Goal: Task Accomplishment & Management: Use online tool/utility

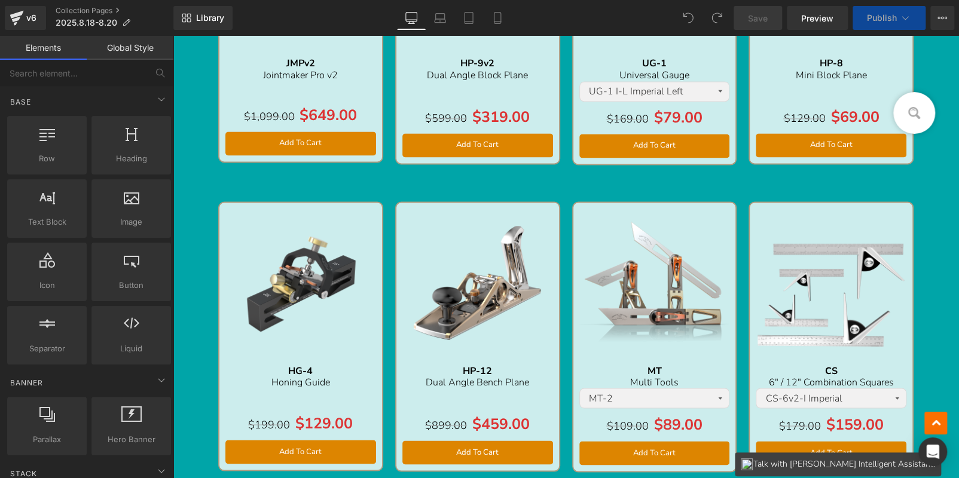
scroll to position [478, 0]
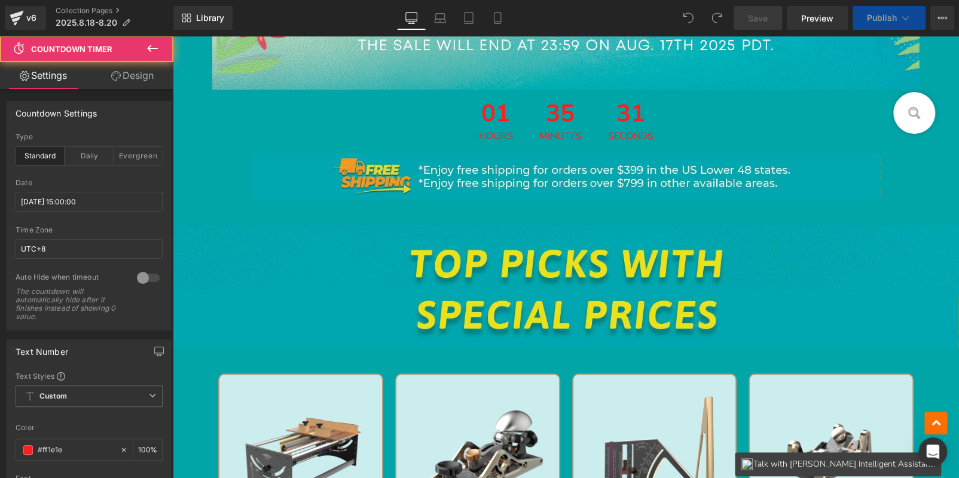
click at [519, 128] on div "01 Hours" at bounding box center [496, 121] width 58 height 63
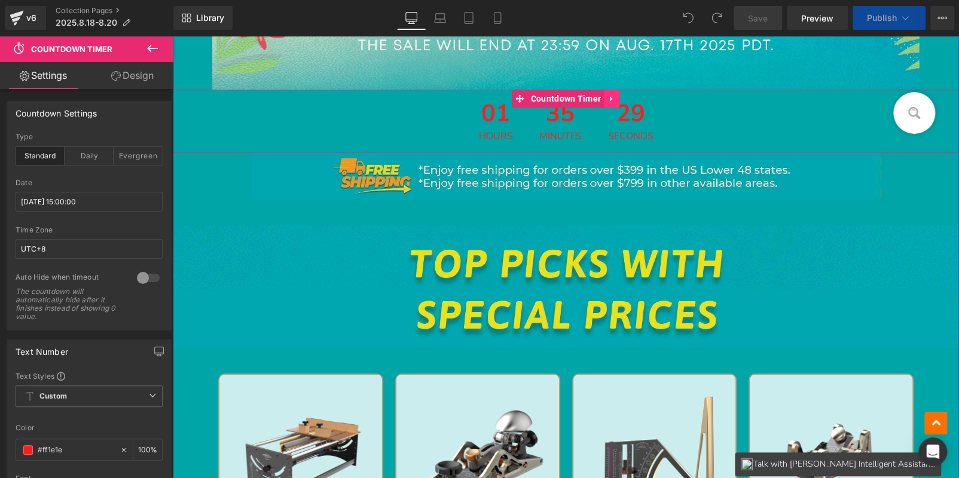
click at [607, 99] on icon at bounding box center [611, 98] width 8 height 9
click at [617, 101] on icon at bounding box center [619, 98] width 8 height 8
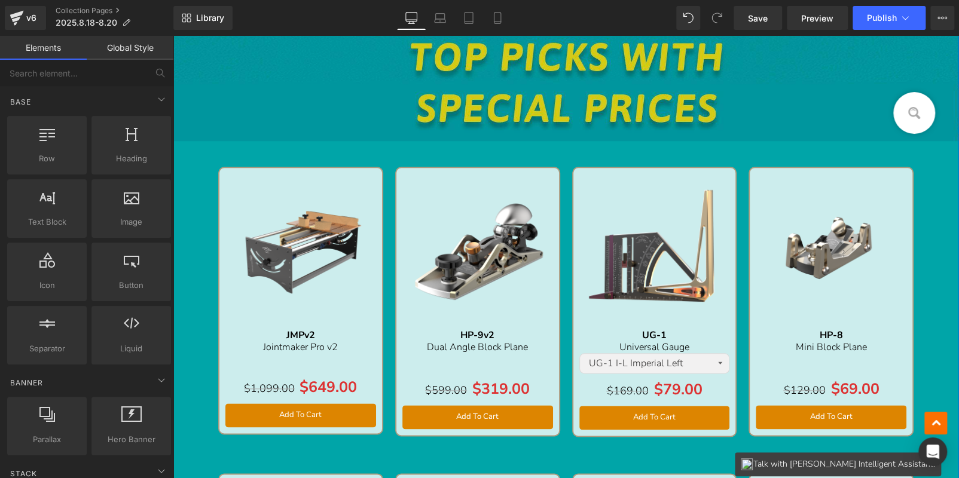
scroll to position [598, 0]
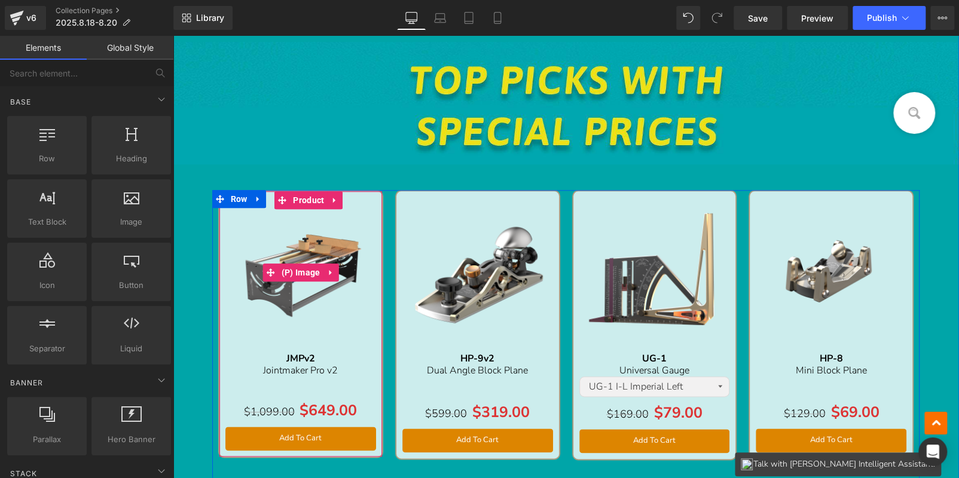
click at [325, 237] on img at bounding box center [300, 272] width 151 height 151
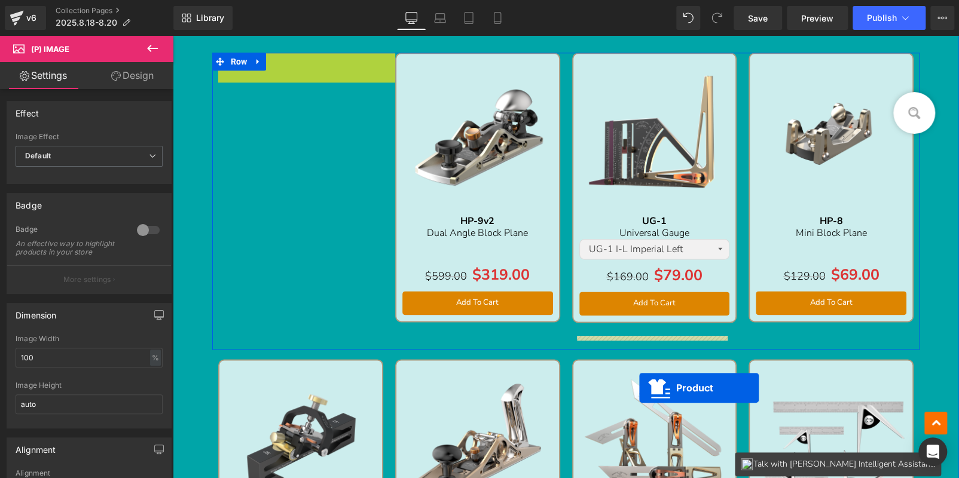
scroll to position [758, 0]
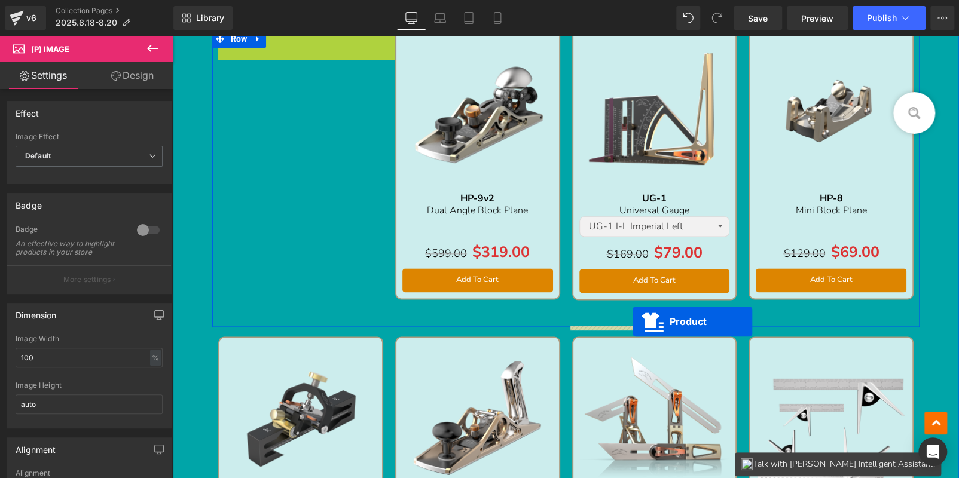
drag, startPoint x: 299, startPoint y: 212, endPoint x: 632, endPoint y: 322, distance: 351.0
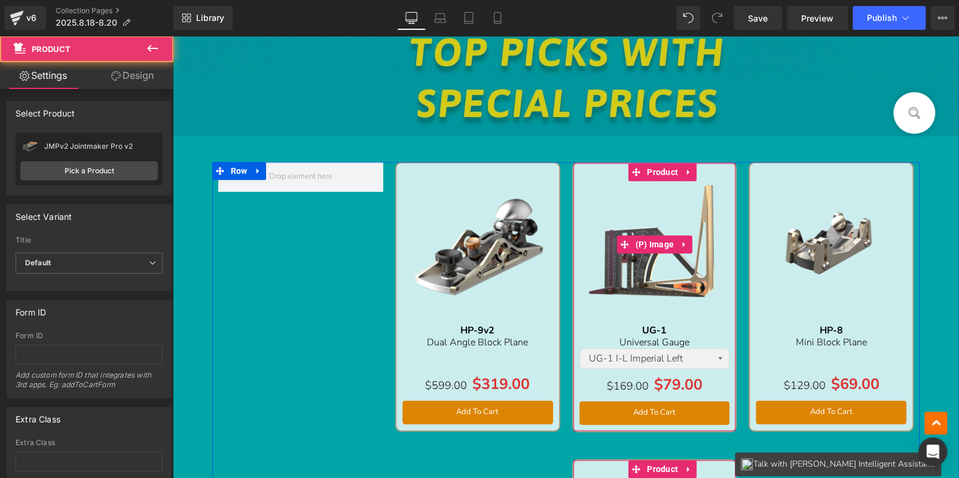
scroll to position [579, 0]
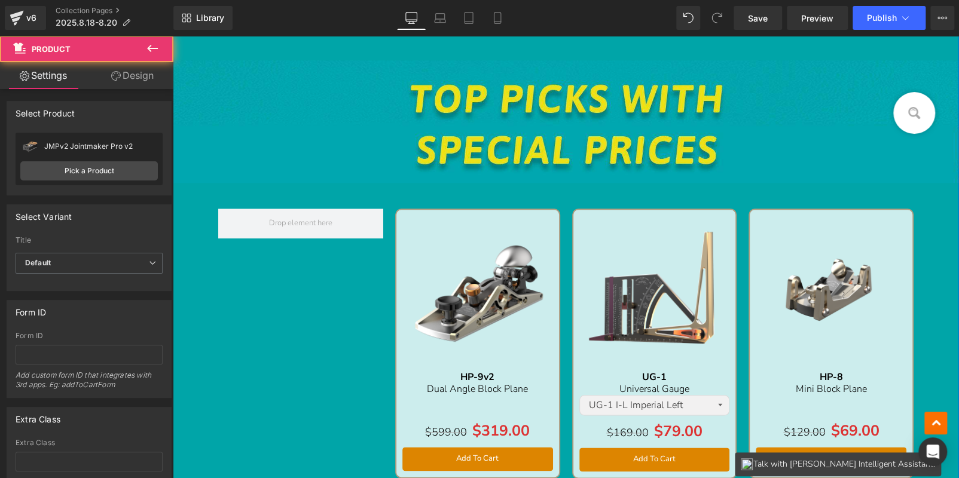
click at [613, 233] on img at bounding box center [654, 291] width 151 height 151
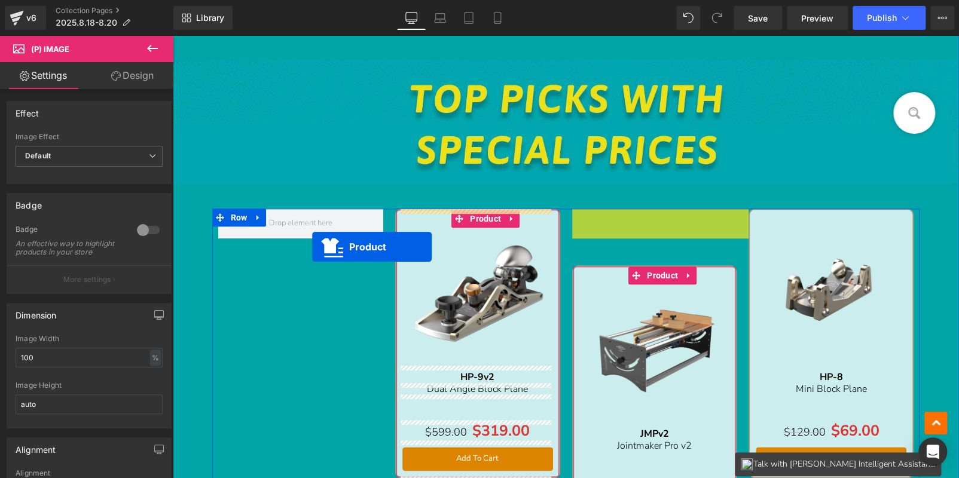
drag, startPoint x: 626, startPoint y: 216, endPoint x: 317, endPoint y: 239, distance: 309.8
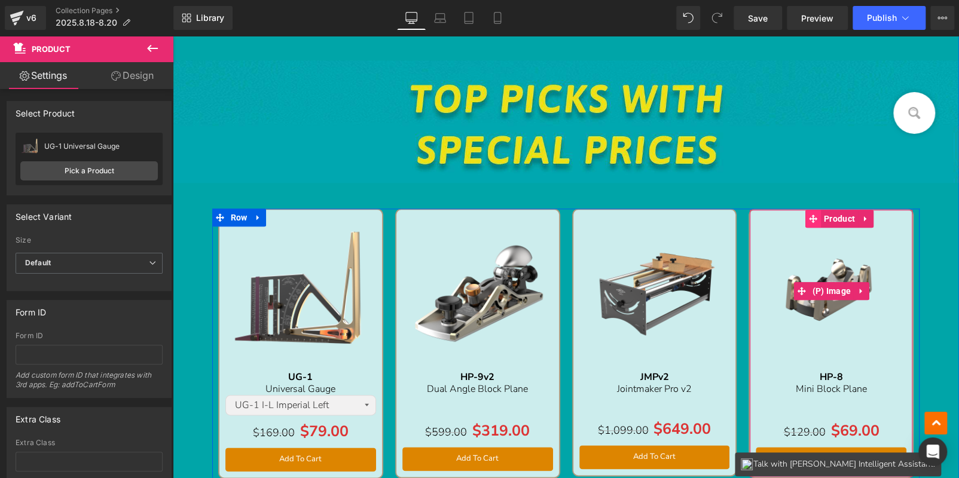
click at [800, 228] on img at bounding box center [830, 291] width 151 height 151
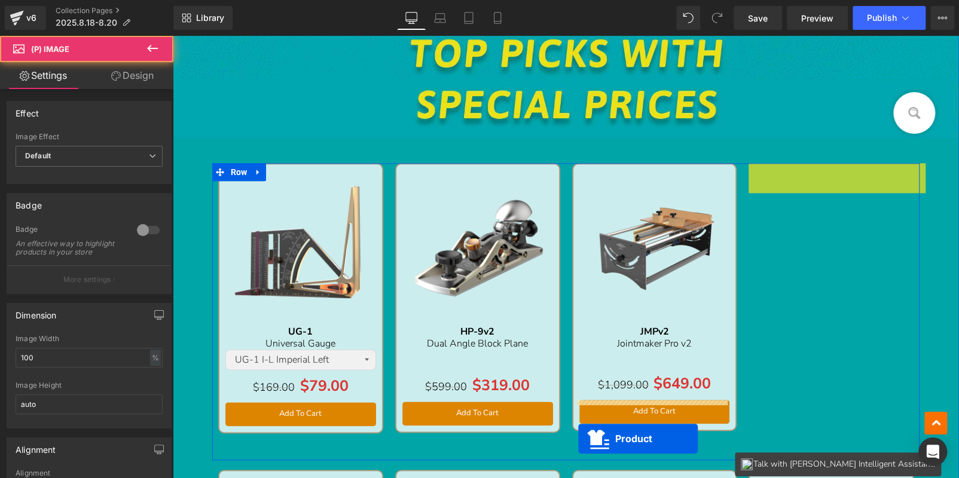
scroll to position [705, 0]
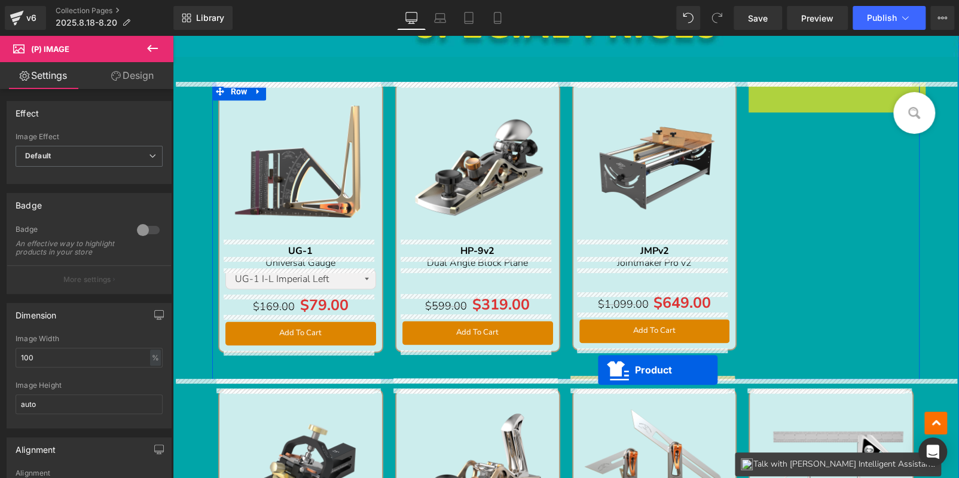
drag, startPoint x: 807, startPoint y: 216, endPoint x: 598, endPoint y: 370, distance: 260.4
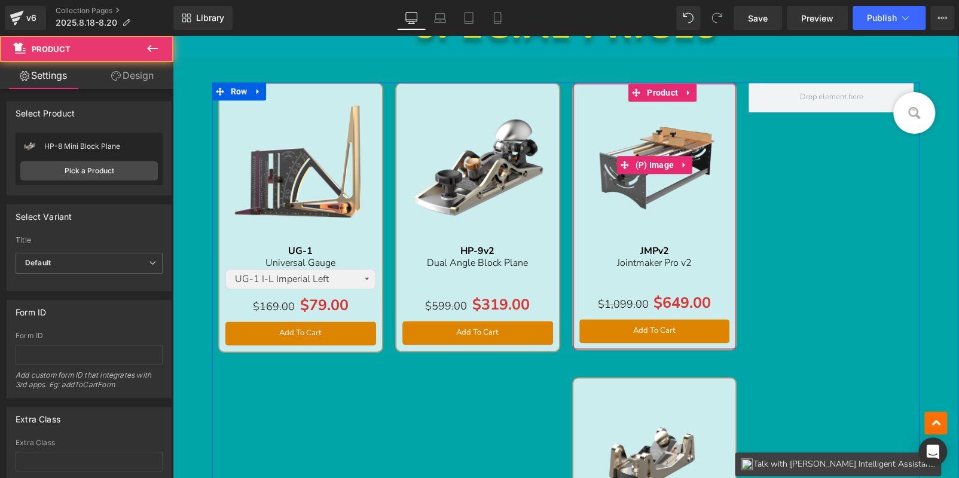
drag, startPoint x: 643, startPoint y: 163, endPoint x: 626, endPoint y: 102, distance: 62.6
click at [643, 163] on span "(P) Image" at bounding box center [654, 165] width 45 height 18
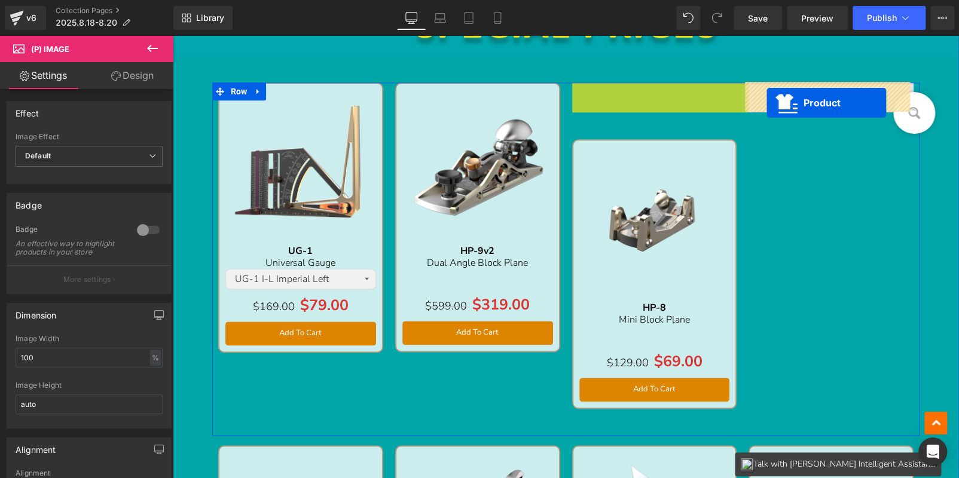
drag, startPoint x: 630, startPoint y: 92, endPoint x: 770, endPoint y: 100, distance: 140.7
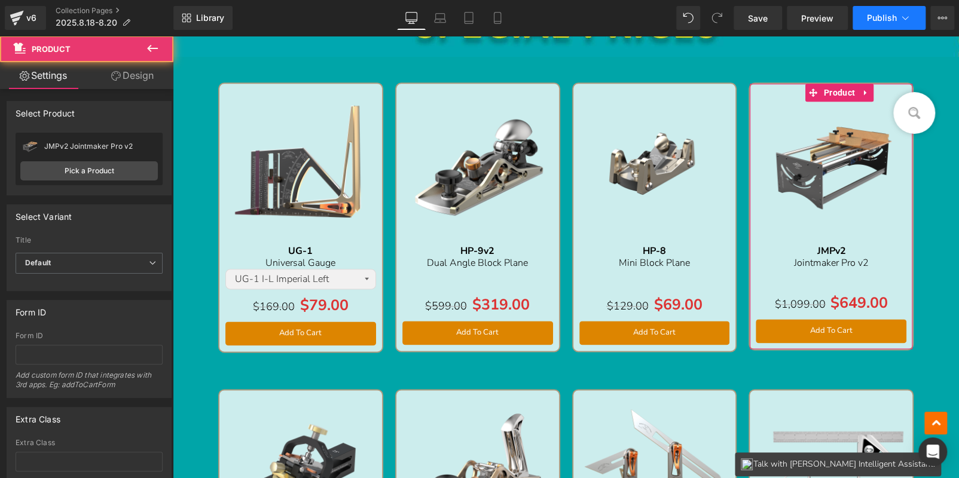
click at [891, 13] on span "Publish" at bounding box center [882, 18] width 30 height 10
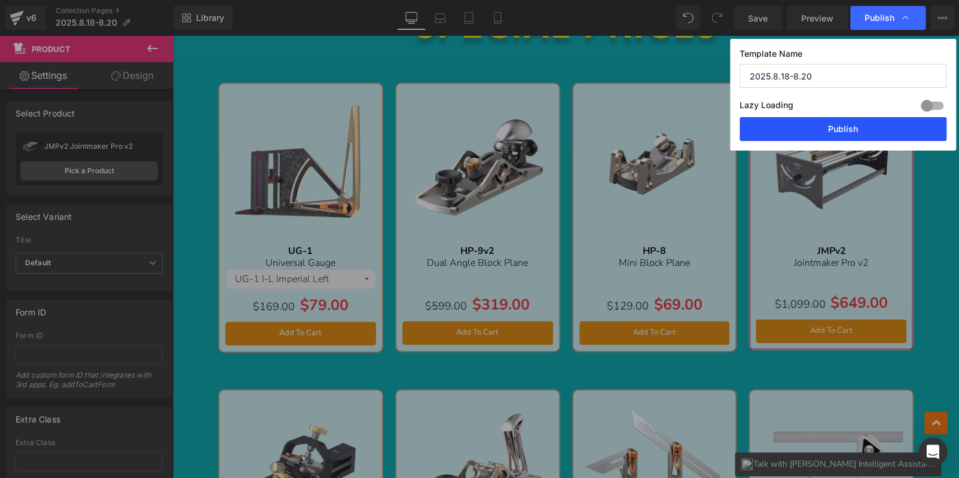
click at [833, 128] on button "Publish" at bounding box center [842, 129] width 207 height 24
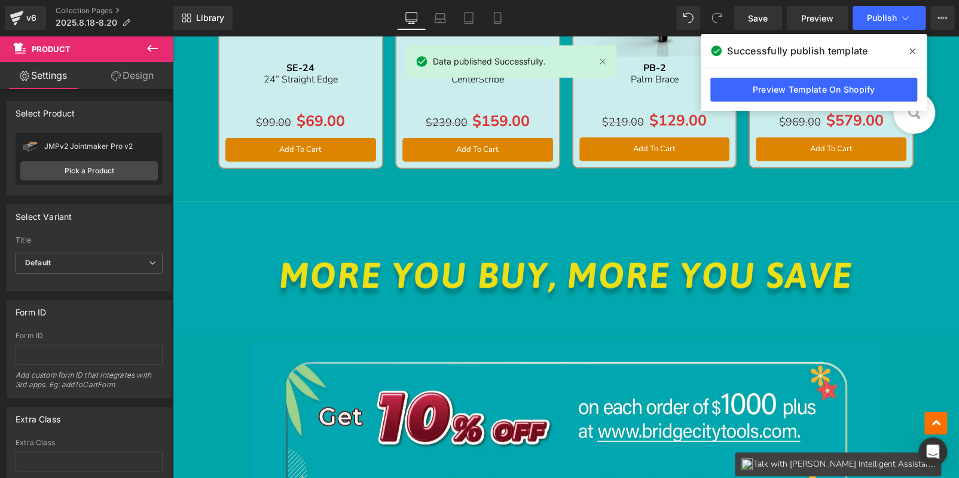
scroll to position [1721, 0]
